Goal: Task Accomplishment & Management: Complete application form

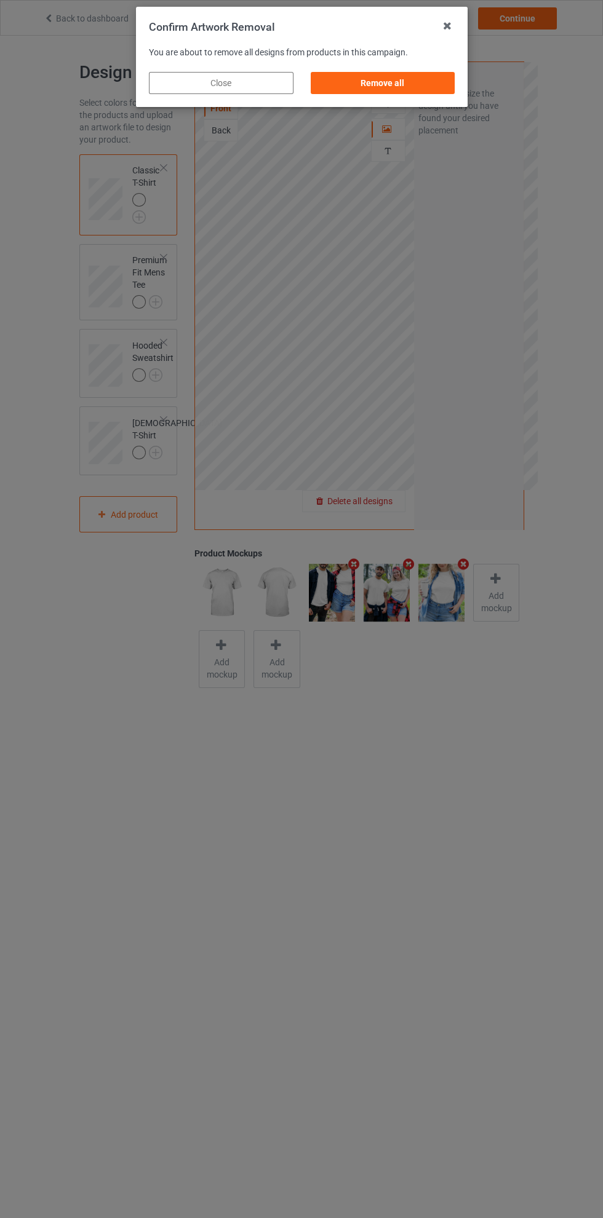
click at [387, 83] on div "Remove all" at bounding box center [382, 83] width 145 height 22
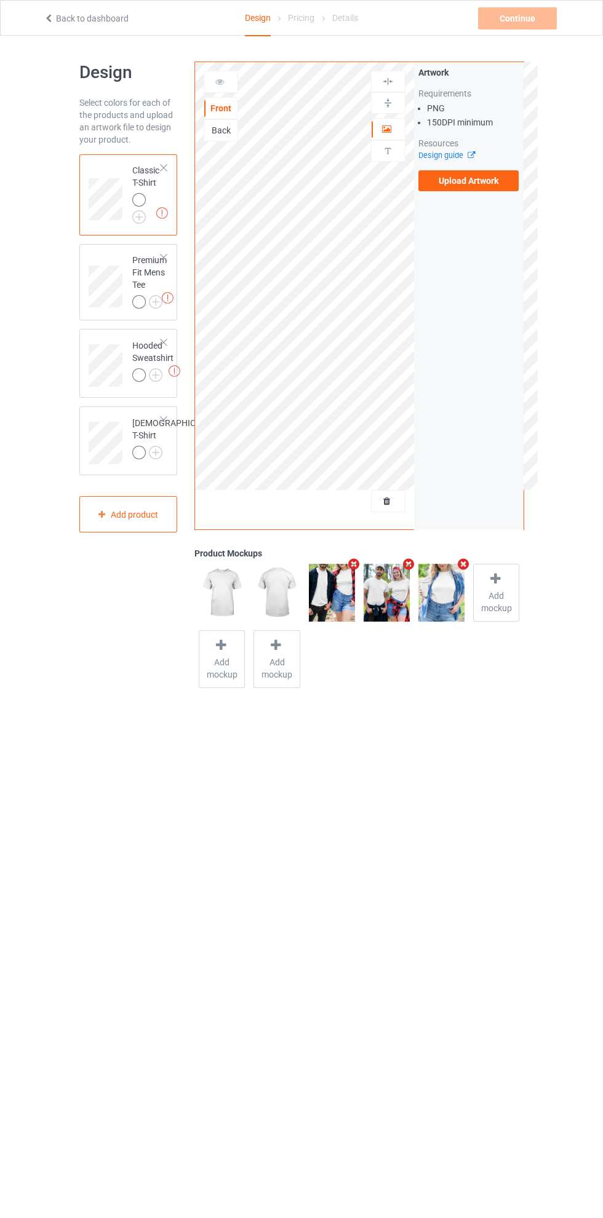
click at [475, 181] on label "Upload Artwork" at bounding box center [468, 180] width 101 height 21
click at [0, 0] on input "Upload Artwork" at bounding box center [0, 0] width 0 height 0
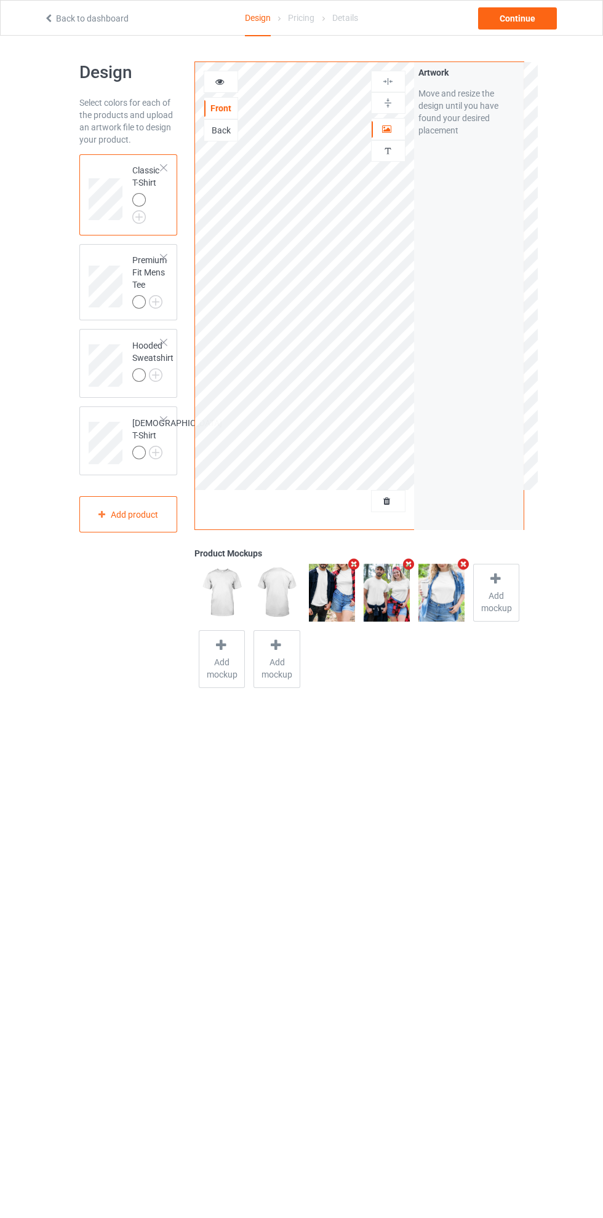
click at [391, 133] on div at bounding box center [388, 129] width 33 height 12
click at [388, 84] on img at bounding box center [388, 82] width 12 height 12
click at [231, 80] on div at bounding box center [220, 82] width 33 height 12
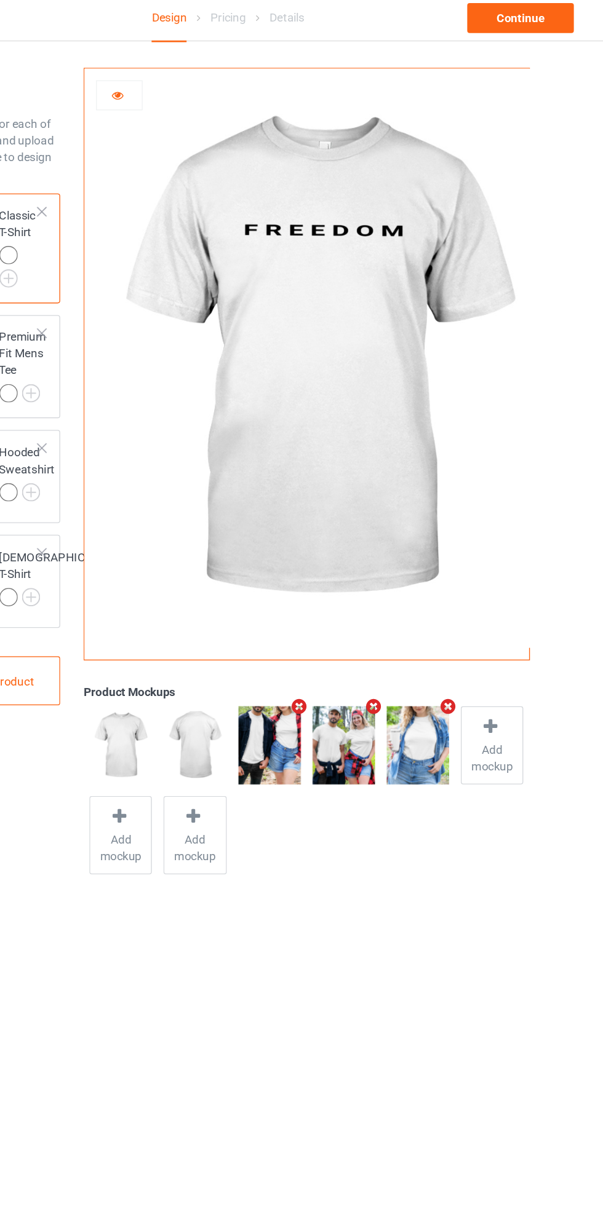
scroll to position [6, 0]
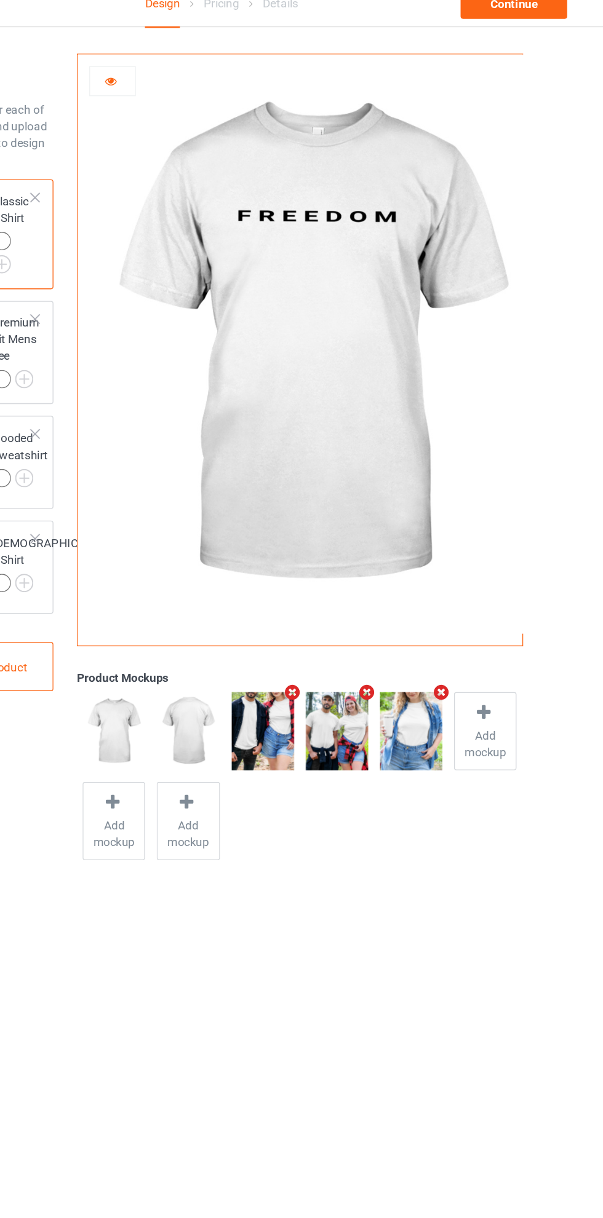
click at [424, 399] on img at bounding box center [366, 270] width 343 height 428
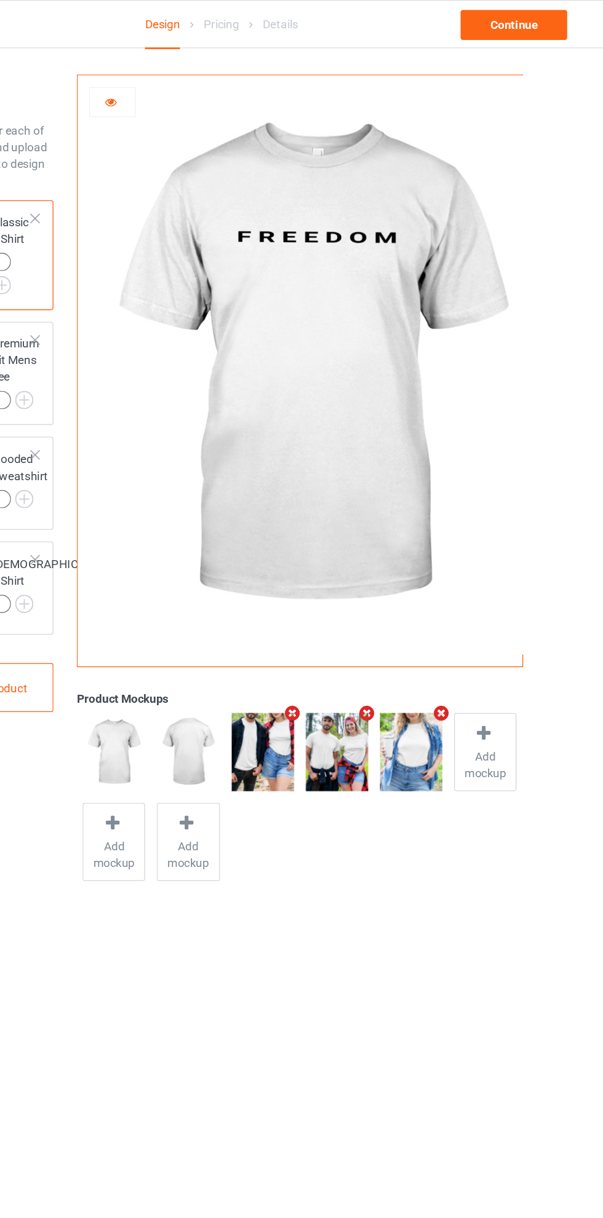
scroll to position [1, 0]
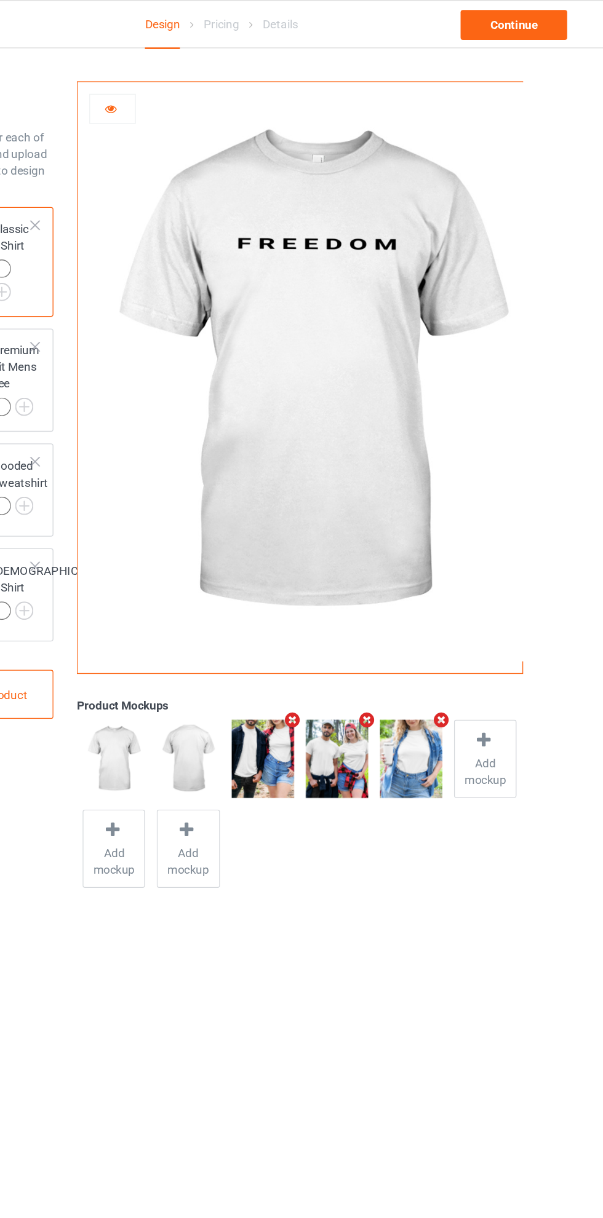
click at [221, 83] on icon at bounding box center [220, 78] width 10 height 9
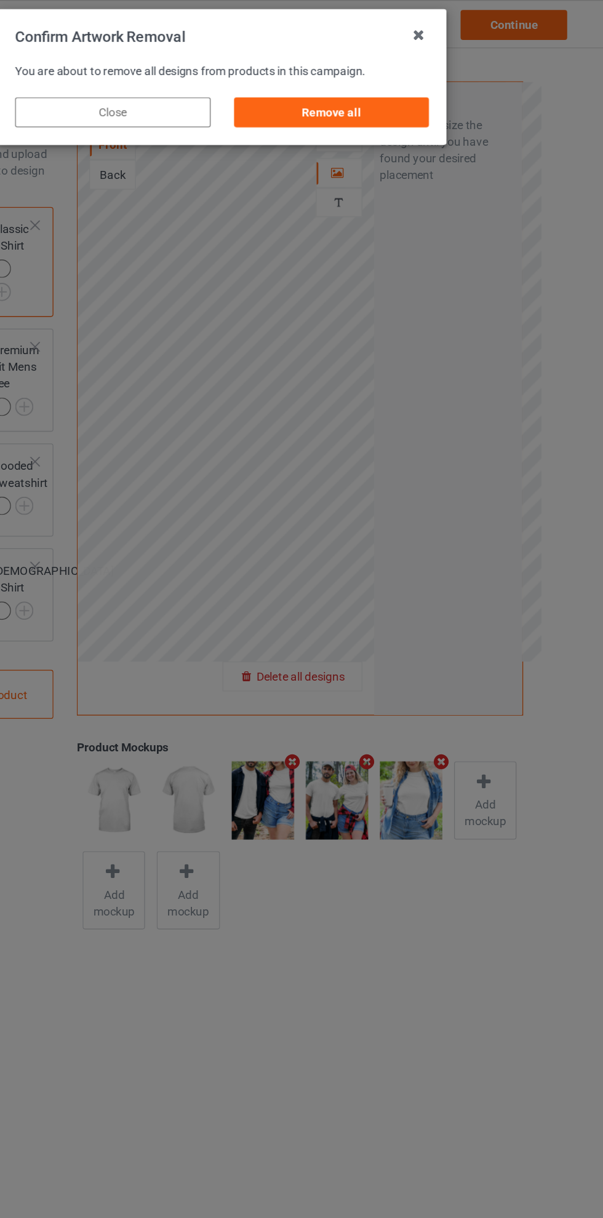
click at [410, 80] on div "Remove all" at bounding box center [382, 83] width 145 height 22
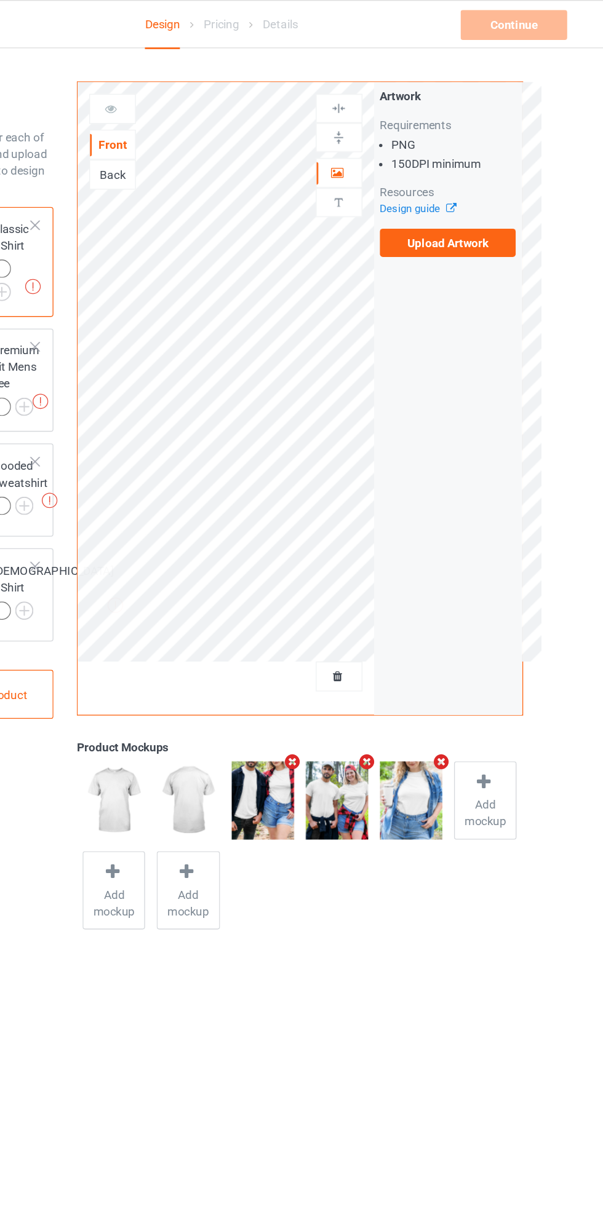
click at [474, 181] on label "Upload Artwork" at bounding box center [468, 179] width 101 height 21
click at [0, 0] on input "Upload Artwork" at bounding box center [0, 0] width 0 height 0
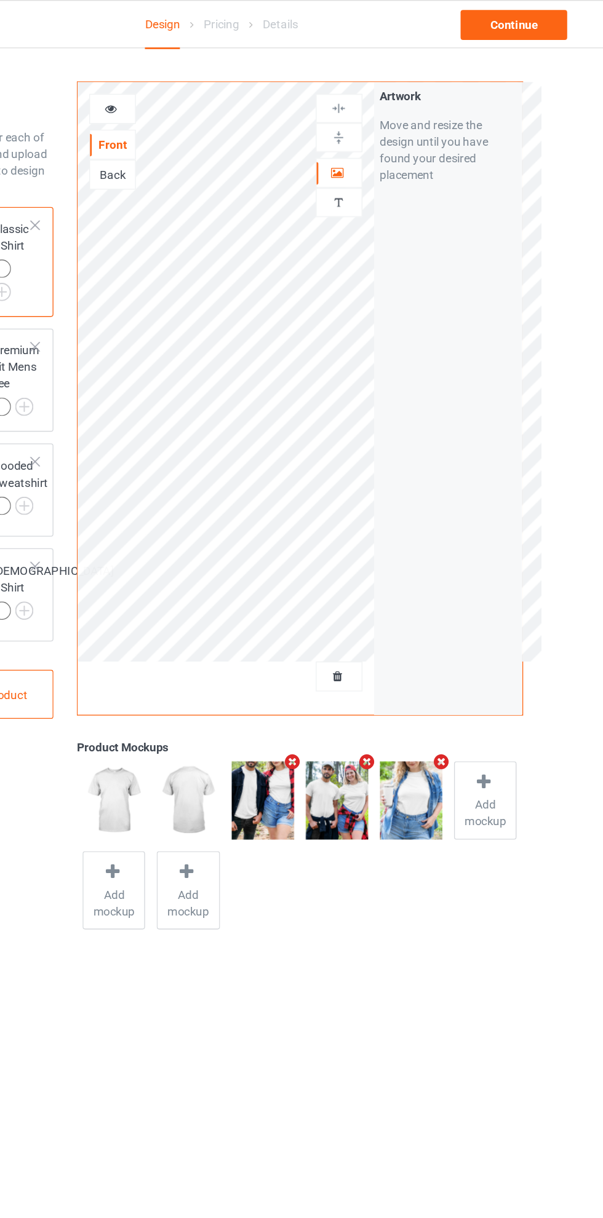
click at [387, 127] on icon at bounding box center [387, 126] width 10 height 9
click at [219, 86] on div at bounding box center [220, 80] width 33 height 12
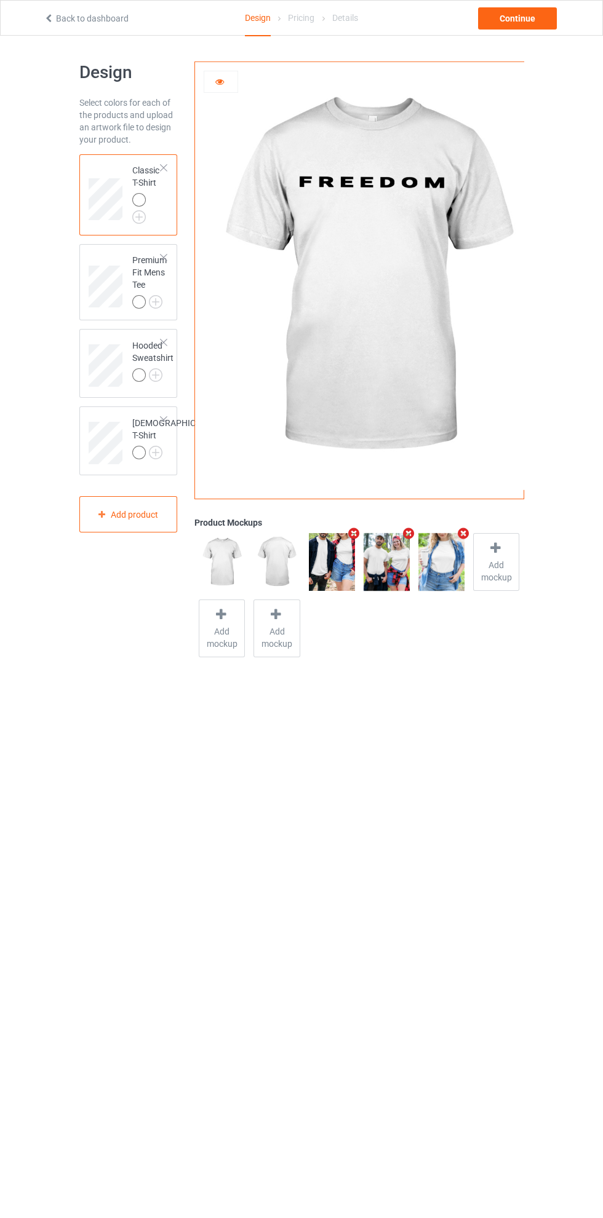
click at [220, 82] on icon at bounding box center [220, 80] width 10 height 9
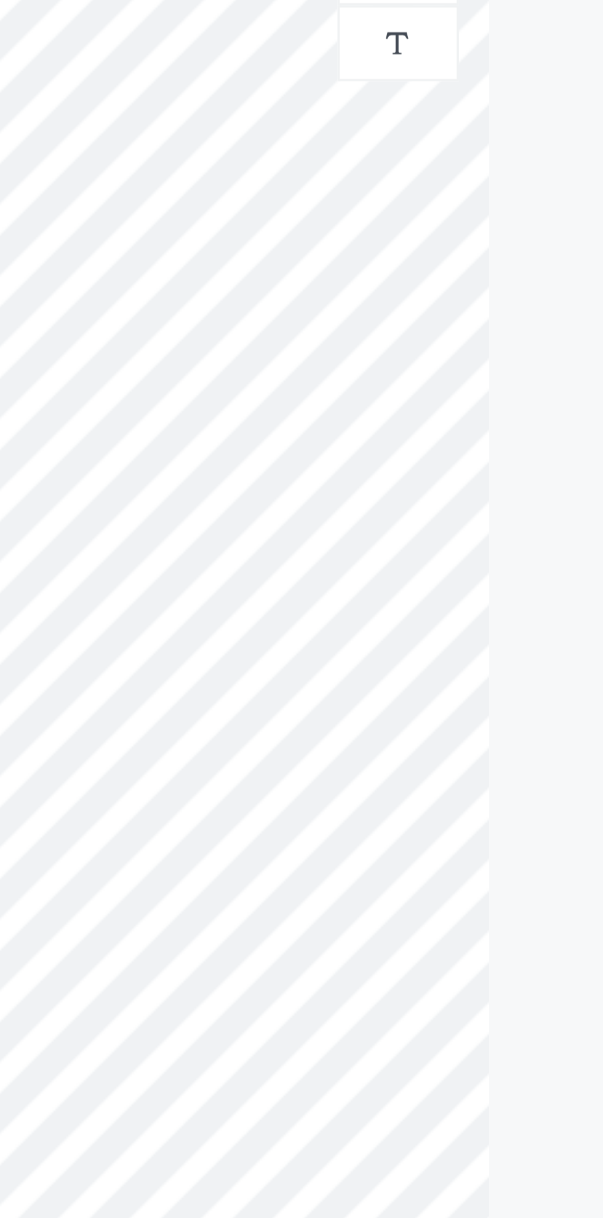
scroll to position [6, 0]
click at [426, 273] on div "Artwork Move and resize the design until you have found your desired placement" at bounding box center [468, 290] width 109 height 467
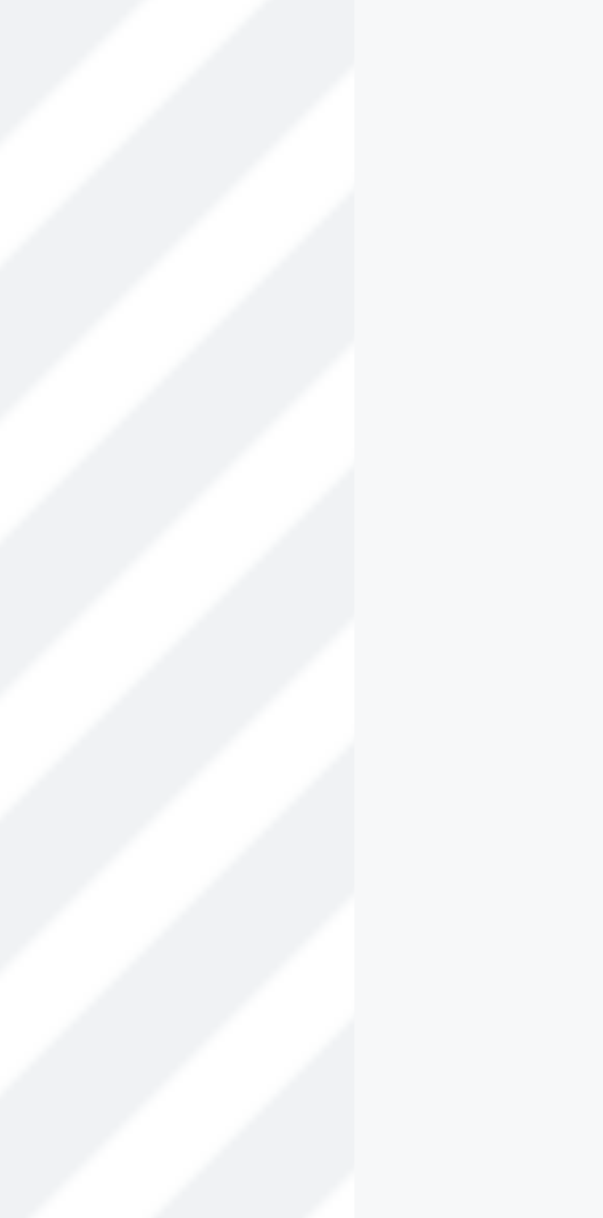
click at [421, 225] on div "Artwork Move and resize the design until you have found your desired placement" at bounding box center [468, 290] width 109 height 467
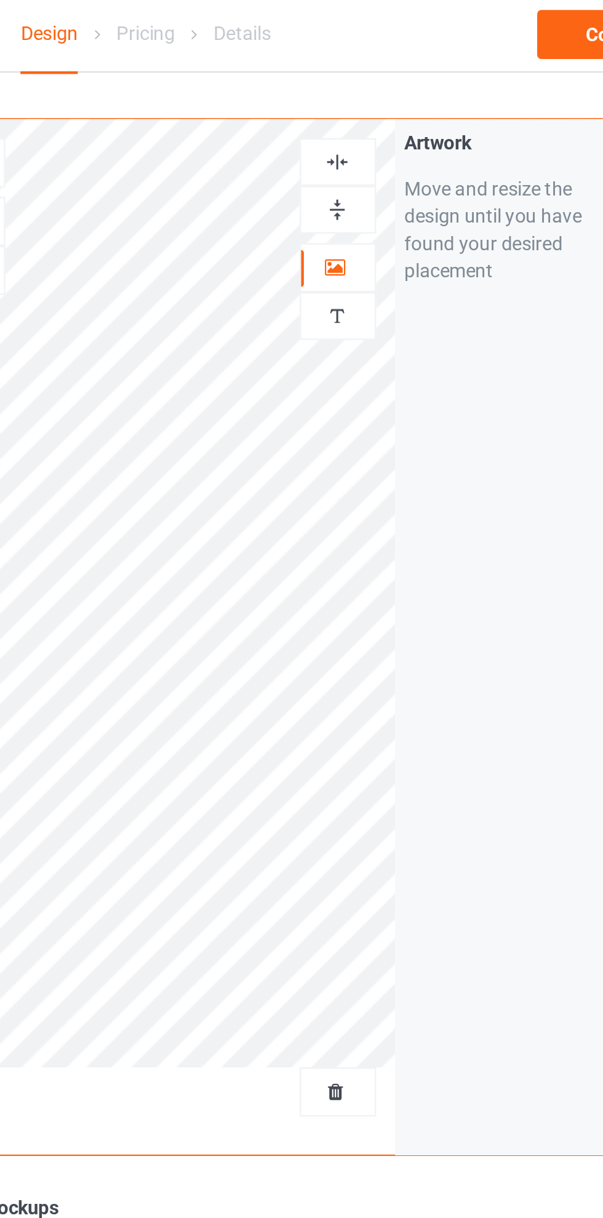
click at [391, 74] on img at bounding box center [388, 76] width 12 height 12
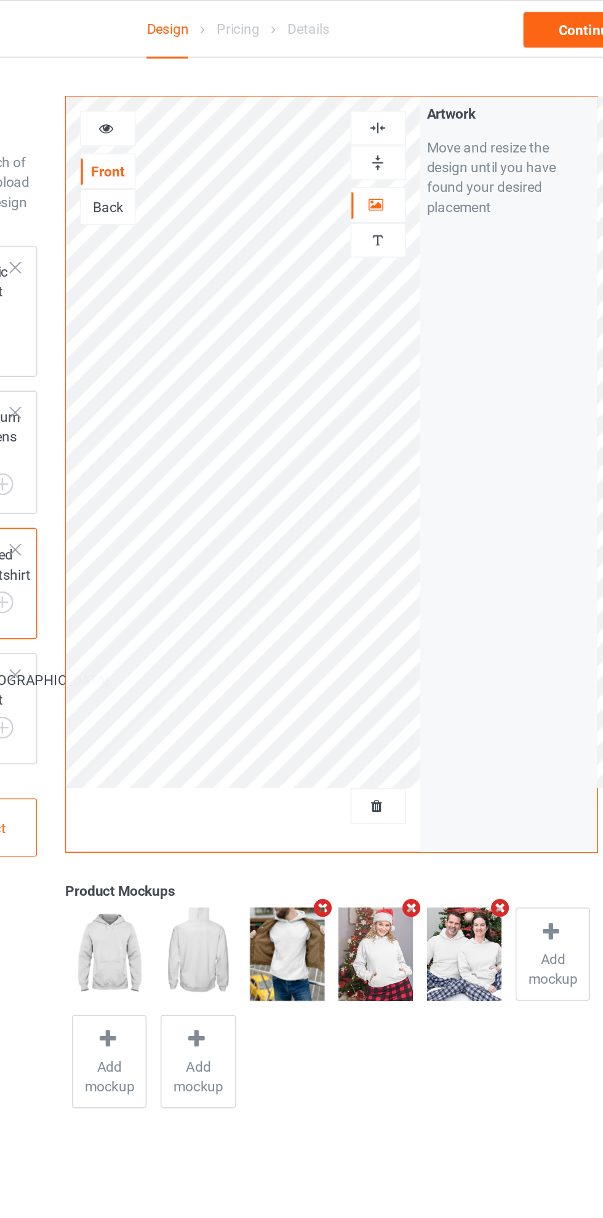
scroll to position [0, 0]
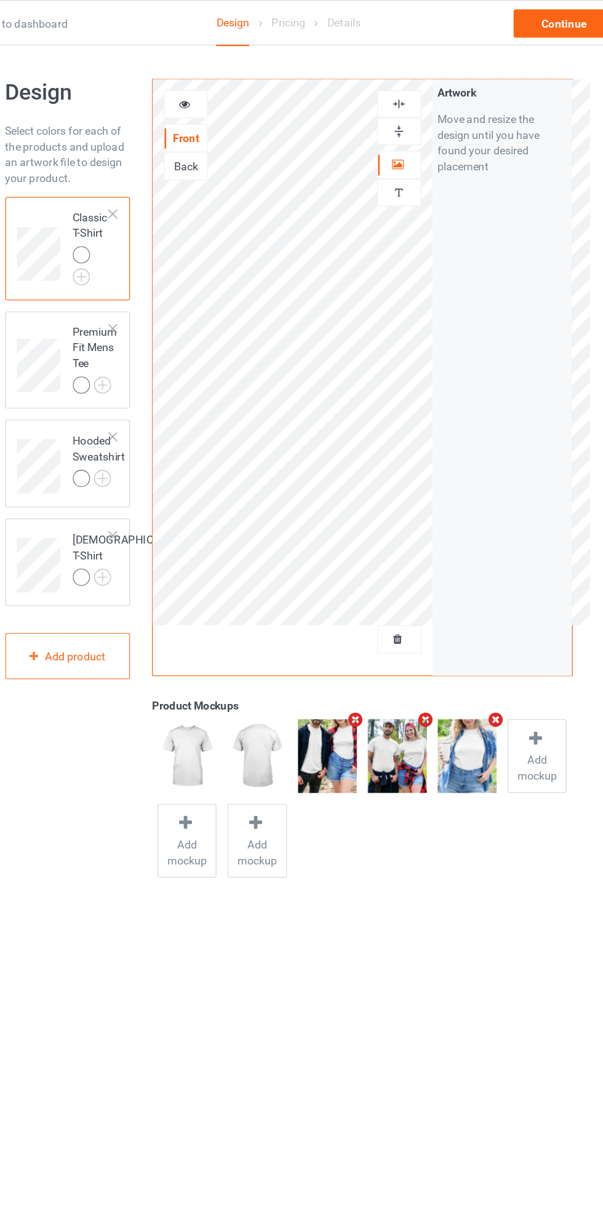
click at [229, 86] on div at bounding box center [220, 82] width 33 height 12
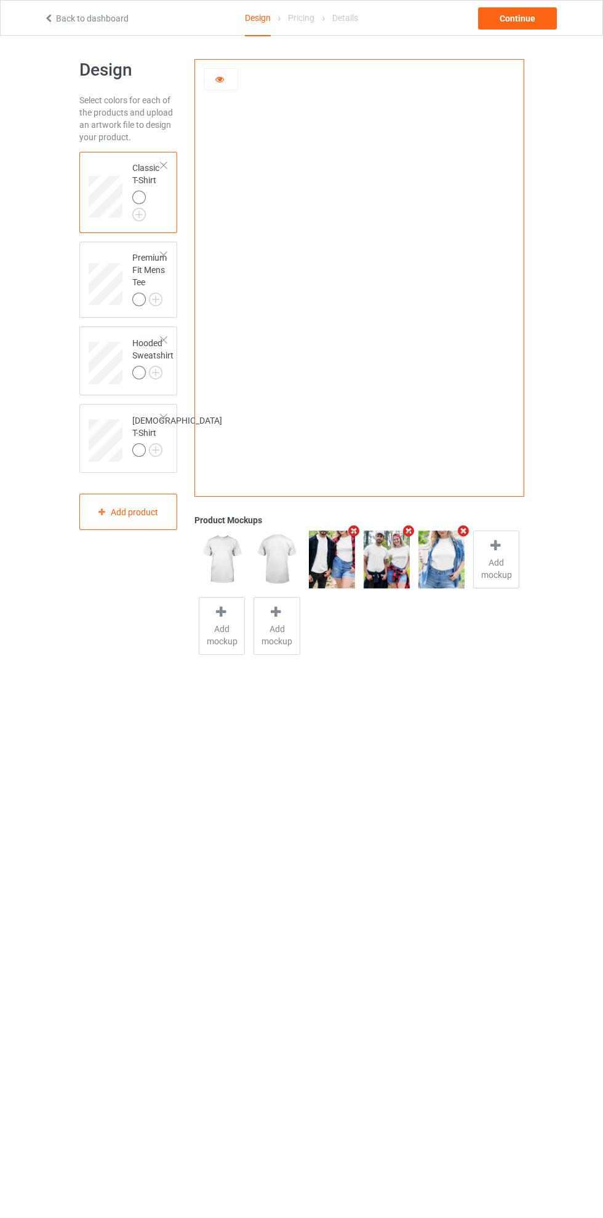
scroll to position [10, 0]
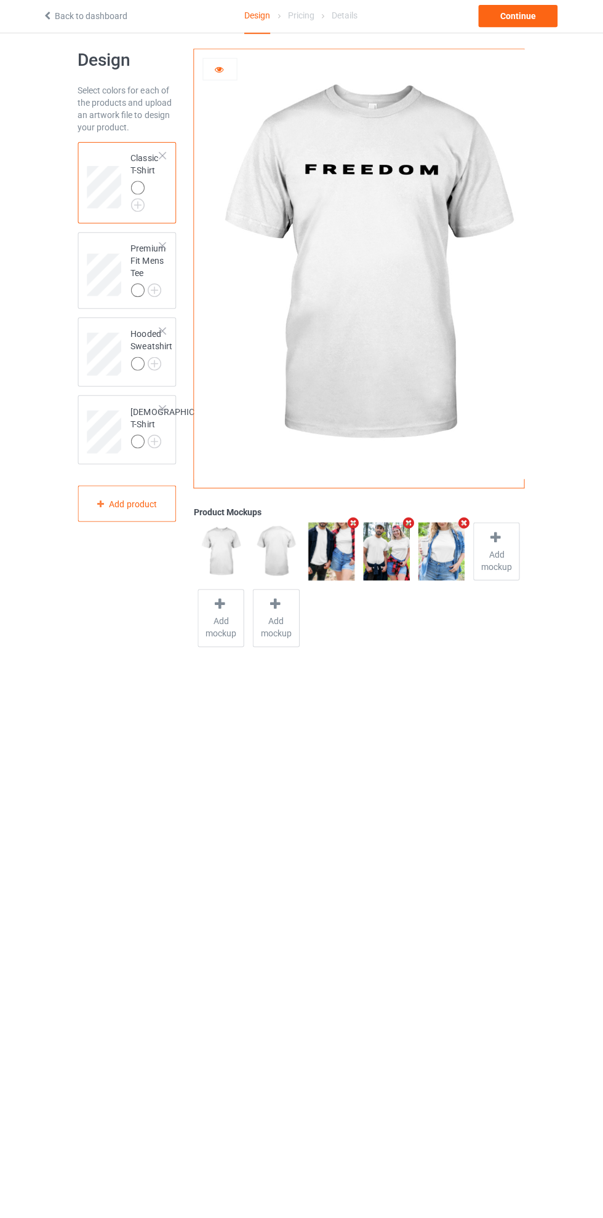
click at [540, 20] on div "Continue" at bounding box center [517, 18] width 79 height 22
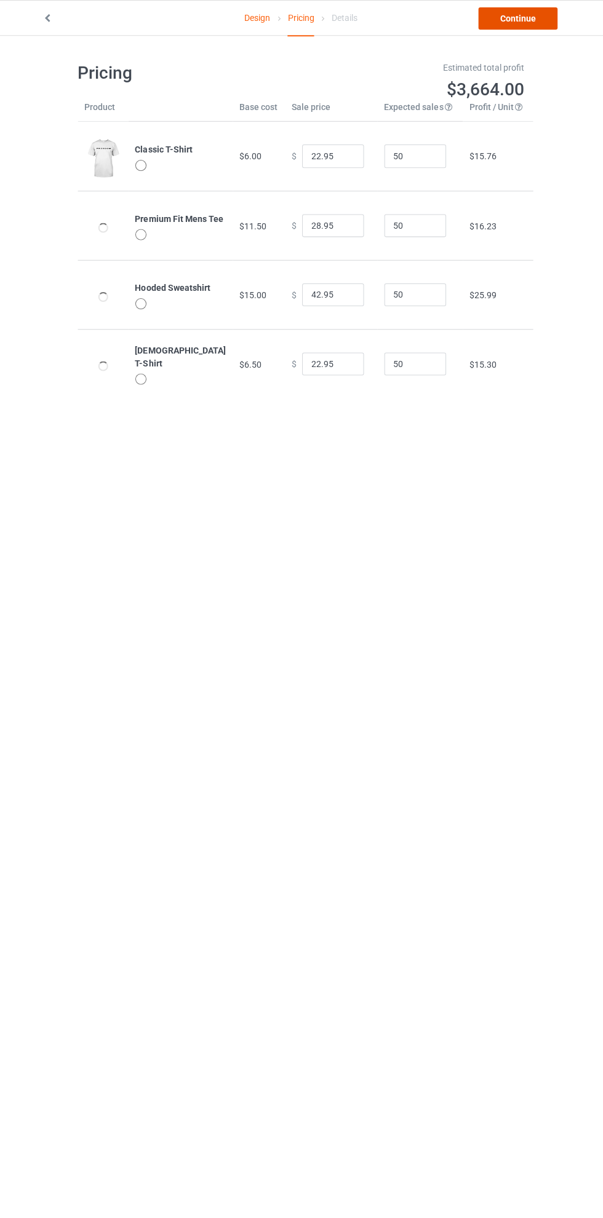
click at [525, 23] on link "Continue" at bounding box center [517, 18] width 79 height 22
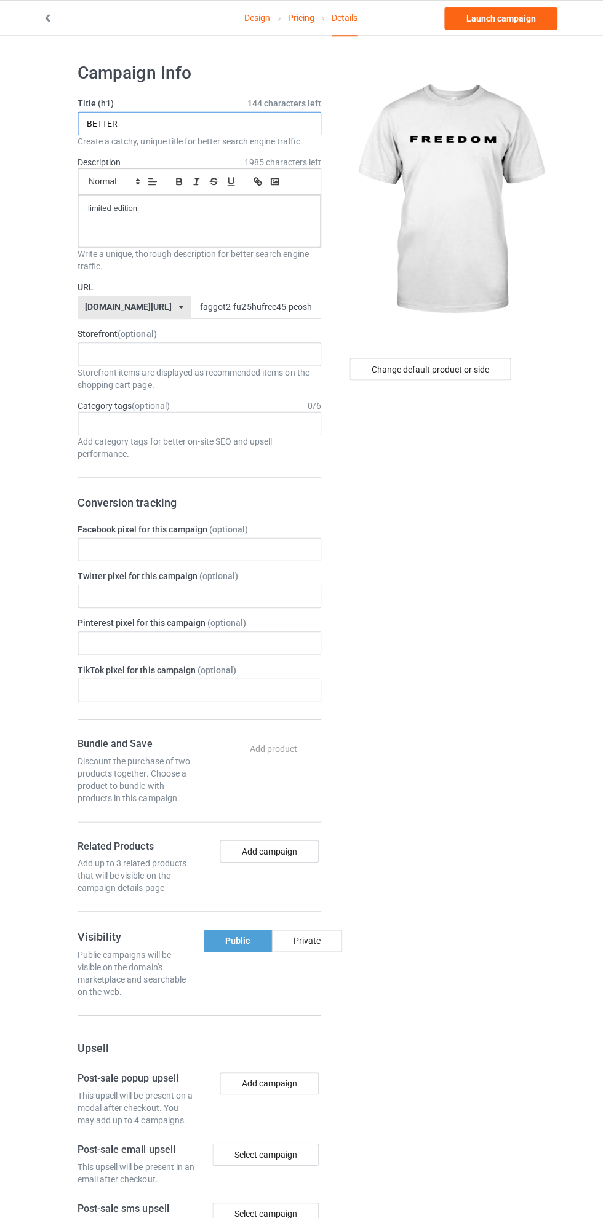
click at [224, 124] on input "BETTER" at bounding box center [200, 122] width 242 height 23
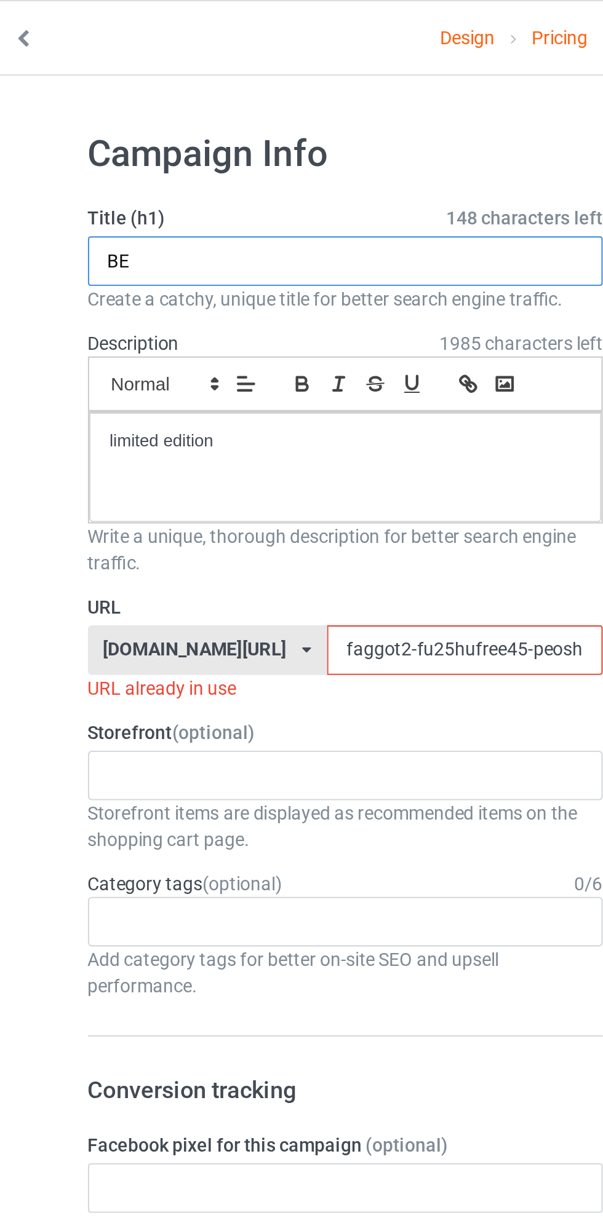
type input "B"
click at [175, 124] on input "FREEDOM [PERSON_NAME]" at bounding box center [200, 122] width 242 height 23
click at [178, 123] on input "FREEDOM [PERSON_NAME]" at bounding box center [200, 122] width 242 height 23
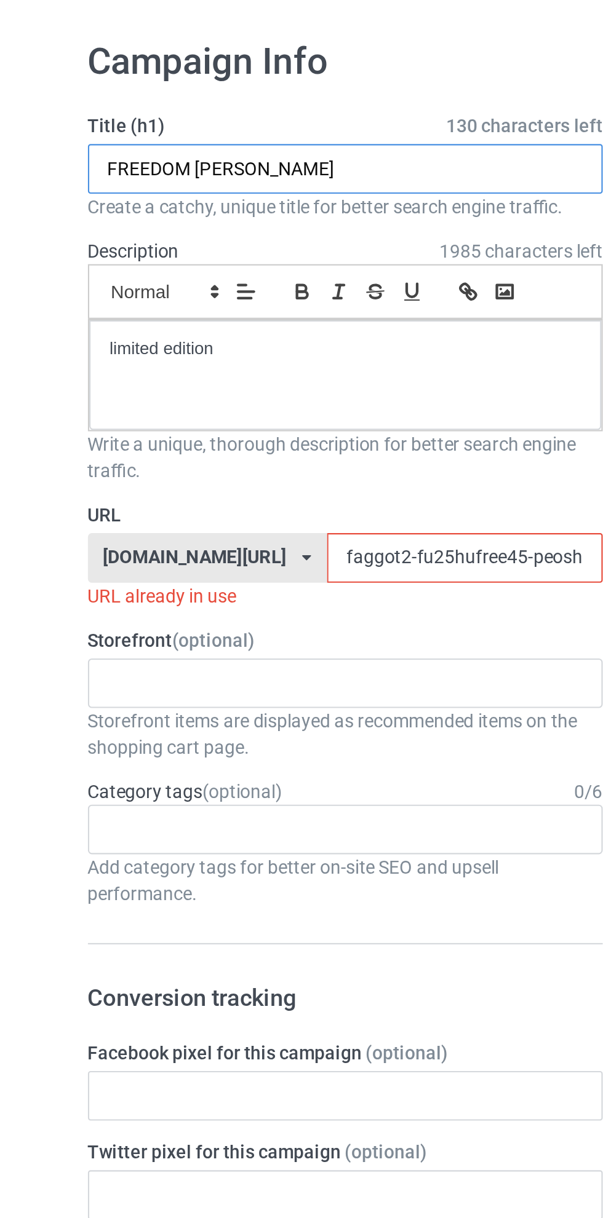
type input "FREEDOM [PERSON_NAME]"
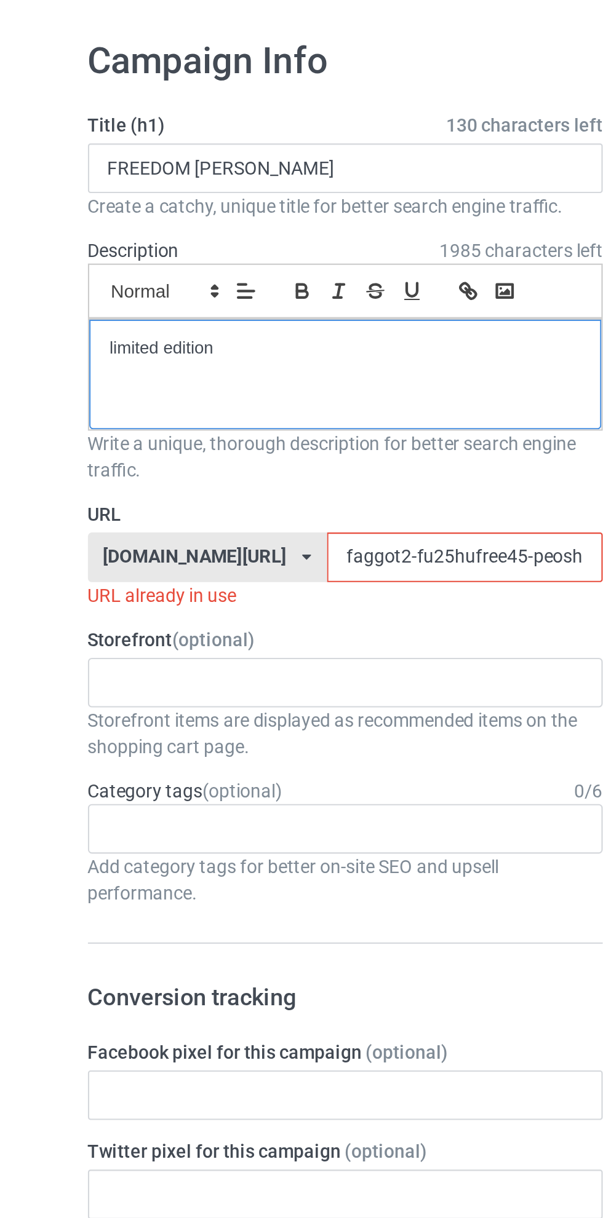
click at [191, 208] on p "limited edition" at bounding box center [200, 208] width 221 height 12
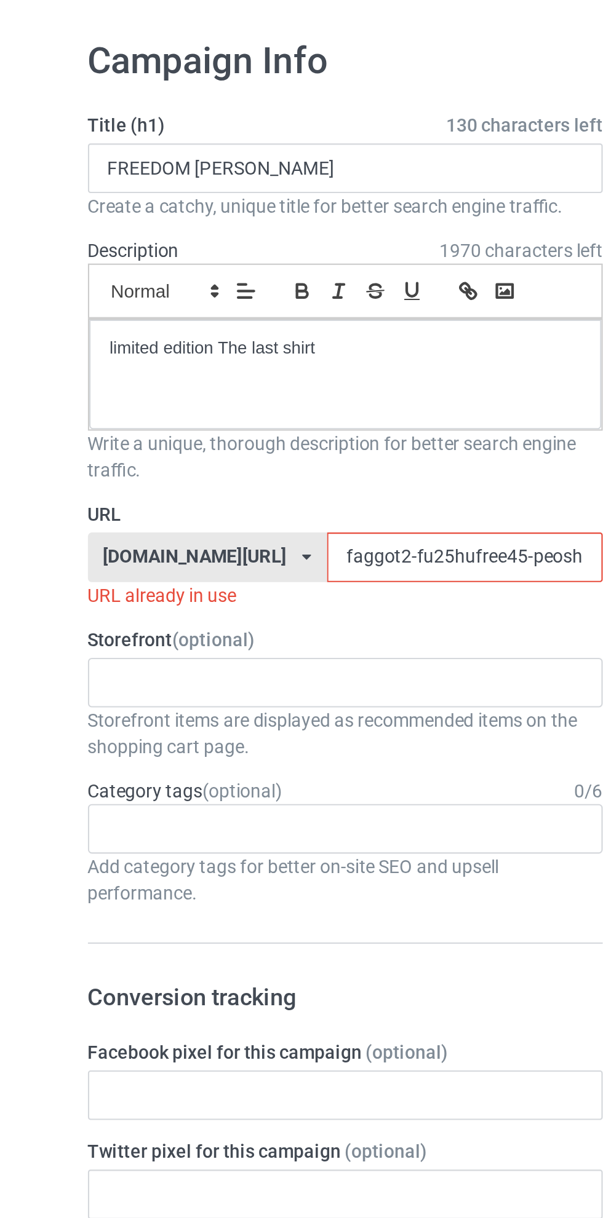
click at [198, 305] on input "faggot2-fu25hufree45-peoshirt25597jklo0" at bounding box center [257, 306] width 130 height 23
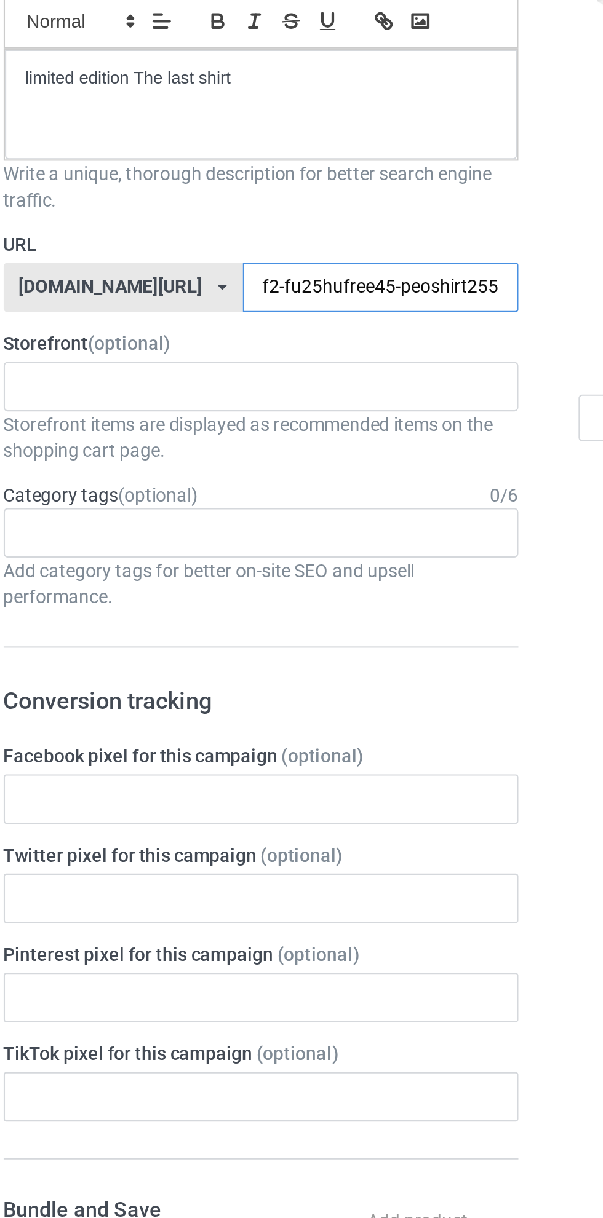
click at [192, 306] on input "f2-fu25hufree45-peoshirt25597jklo0" at bounding box center [257, 306] width 130 height 23
type input "kirkfu25hufree45-peoshirt25597jklo0"
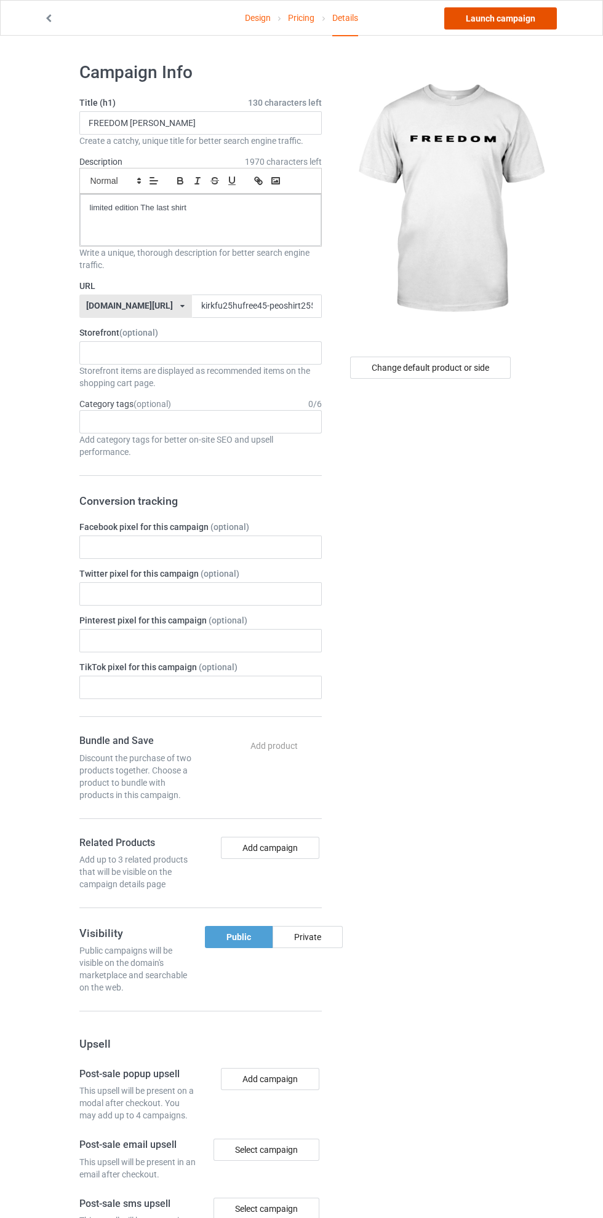
click at [511, 18] on link "Launch campaign" at bounding box center [500, 18] width 113 height 22
